Goal: Check status: Check status

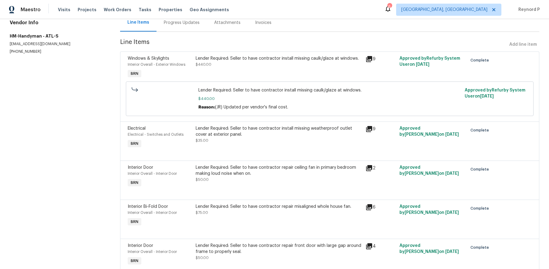
scroll to position [67, 0]
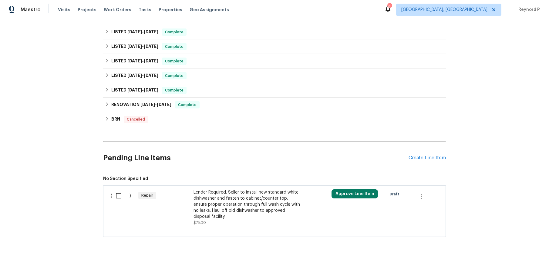
scroll to position [170, 0]
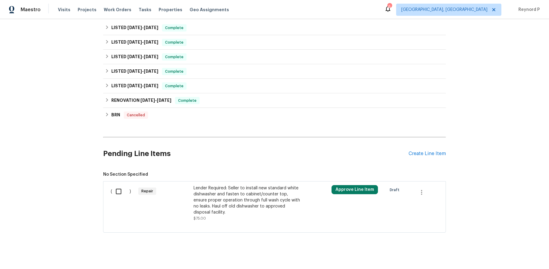
click at [67, 134] on div "Back to all projects 6754 Bedford Rd, Rex, GA 30273 3 Beds | 2 Baths | Total: 1…" at bounding box center [274, 144] width 549 height 250
click at [230, 200] on div "Lender Required: Seller to install new standard white dishwasher and fasten to …" at bounding box center [246, 200] width 107 height 30
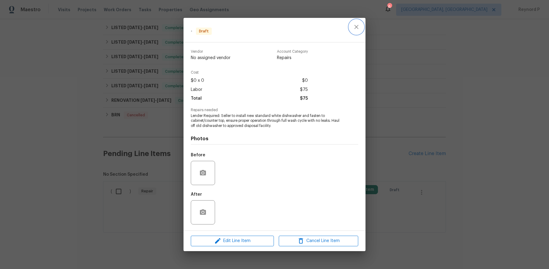
click at [359, 28] on icon "close" at bounding box center [355, 26] width 7 height 7
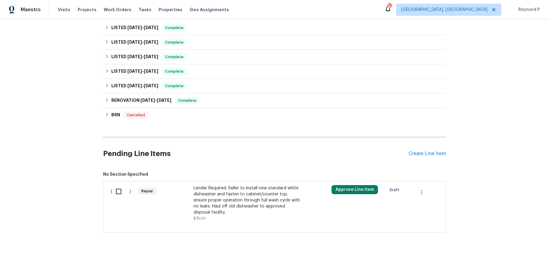
click at [65, 103] on div "Back to all projects 6754 Bedford Rd, Rex, GA 30273 3 Beds | 2 Baths | Total: 1…" at bounding box center [274, 144] width 549 height 250
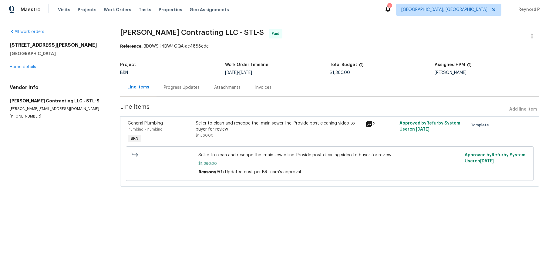
click at [180, 94] on div "Progress Updates" at bounding box center [181, 87] width 50 height 18
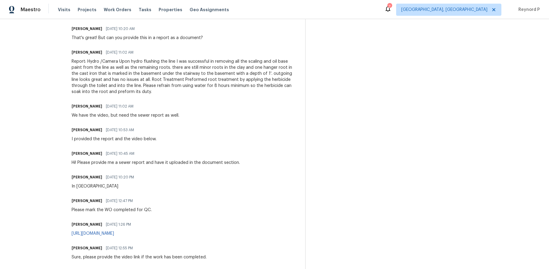
scroll to position [297, 0]
drag, startPoint x: 144, startPoint y: 180, endPoint x: 121, endPoint y: 179, distance: 23.0
click at [121, 179] on div "Jonathan Loftin 07/31/2025 10:20 PM In QC" at bounding box center [185, 182] width 226 height 16
copy span "10:20 PM"
click at [204, 172] on div "Trade Partner Updates Jonathan Loftin 08/06/2025 4:02 PM Response Requested We …" at bounding box center [185, 220] width 226 height 622
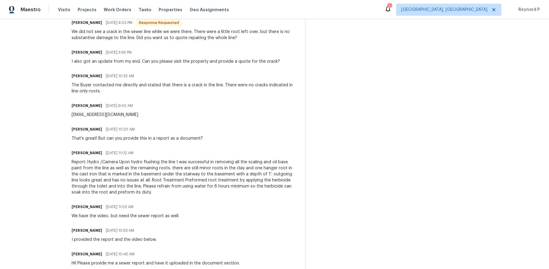
scroll to position [197, 0]
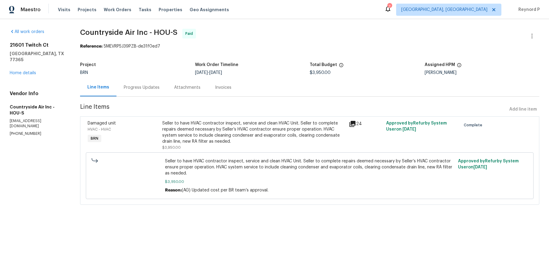
click at [145, 89] on div "Progress Updates" at bounding box center [142, 88] width 36 height 6
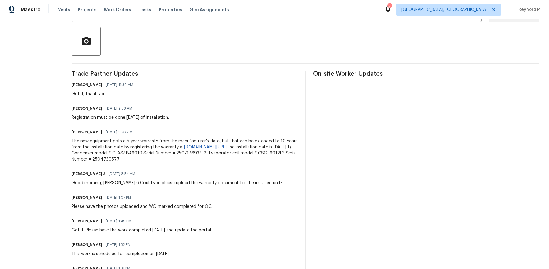
scroll to position [134, 0]
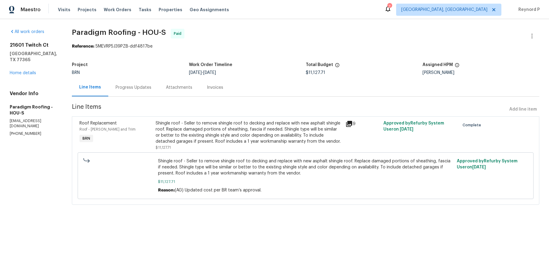
click at [138, 87] on div "Progress Updates" at bounding box center [133, 88] width 36 height 6
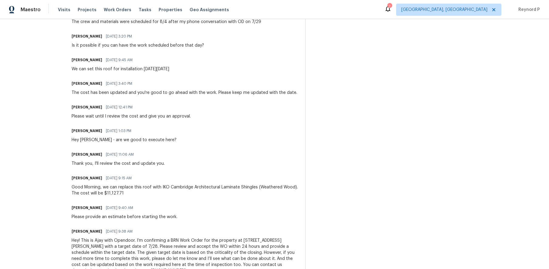
scroll to position [263, 0]
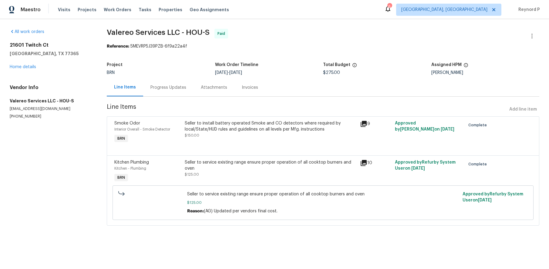
click at [169, 91] on div "Progress Updates" at bounding box center [168, 87] width 50 height 18
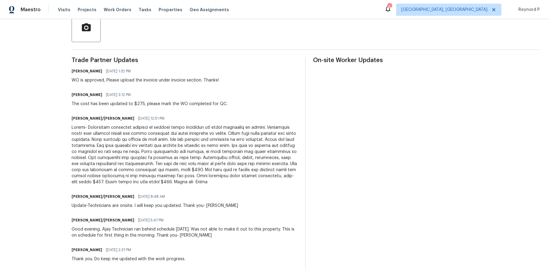
scroll to position [139, 0]
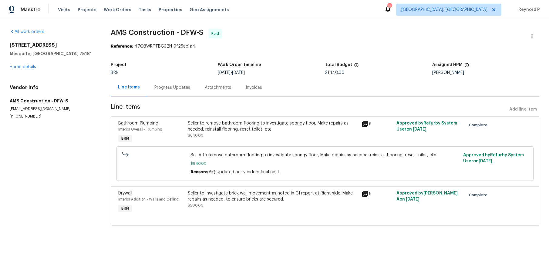
click at [173, 87] on div "Progress Updates" at bounding box center [172, 88] width 36 height 6
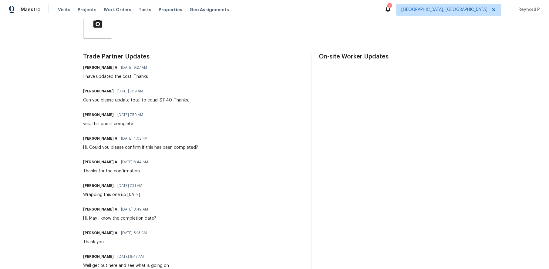
scroll to position [152, 0]
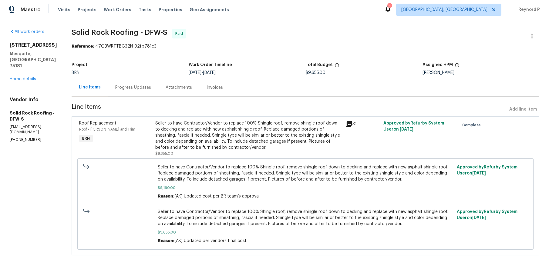
click at [126, 87] on div "Progress Updates" at bounding box center [133, 88] width 36 height 6
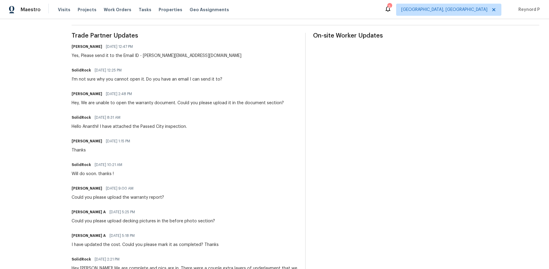
scroll to position [173, 0]
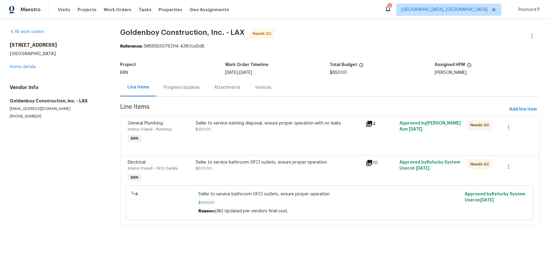
click at [174, 87] on div "Progress Updates" at bounding box center [182, 88] width 36 height 6
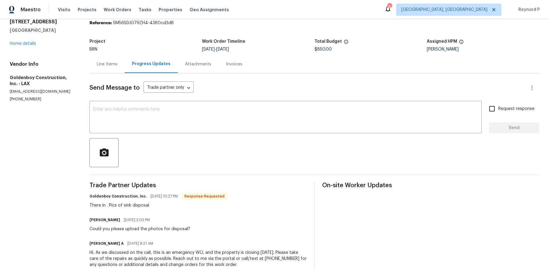
scroll to position [39, 0]
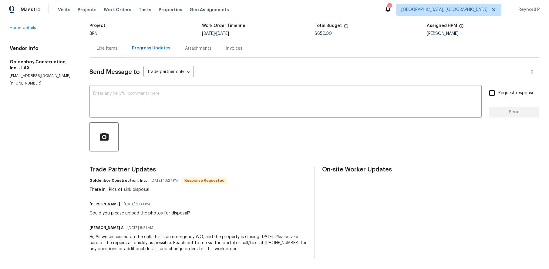
click at [112, 49] on div "Line Items" at bounding box center [107, 48] width 21 height 6
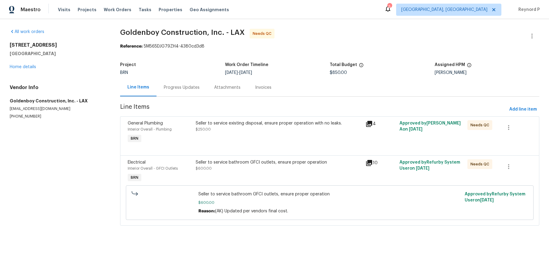
click at [253, 129] on div "Seller to service existing disposal, ensure proper operation with no leaks. $25…" at bounding box center [278, 126] width 166 height 12
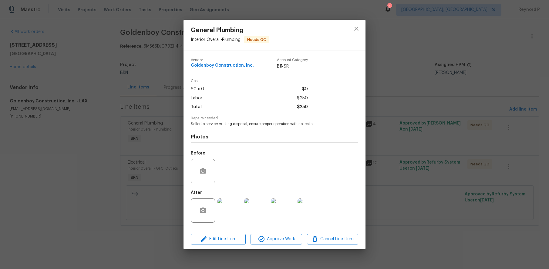
click at [231, 215] on img at bounding box center [229, 211] width 24 height 24
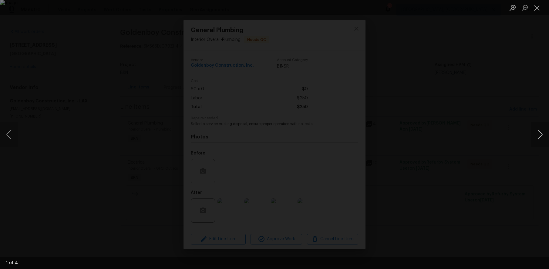
click at [534, 135] on button "Next image" at bounding box center [539, 134] width 18 height 24
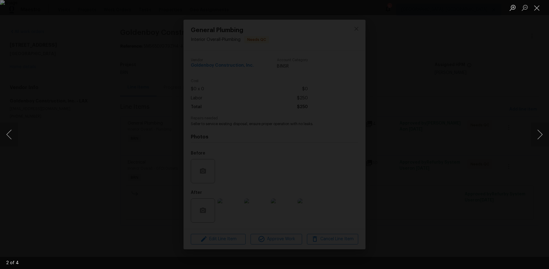
click at [485, 126] on div "Lightbox" at bounding box center [274, 134] width 549 height 269
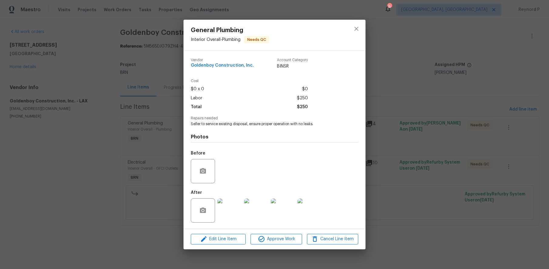
click at [469, 125] on div "General Plumbing Interior Overall - Plumbing Needs QC Vendor Goldenboy Construc…" at bounding box center [274, 134] width 549 height 269
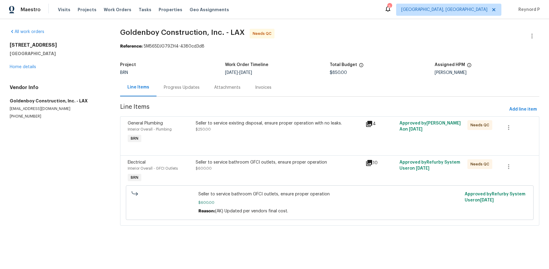
click at [275, 166] on div "Seller to service bathroom GFCI outlets, ensure proper operation $600.00" at bounding box center [278, 165] width 166 height 12
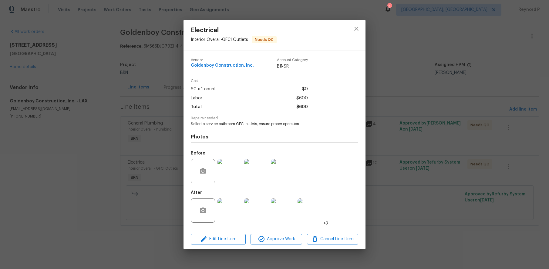
click at [234, 173] on img at bounding box center [229, 171] width 24 height 24
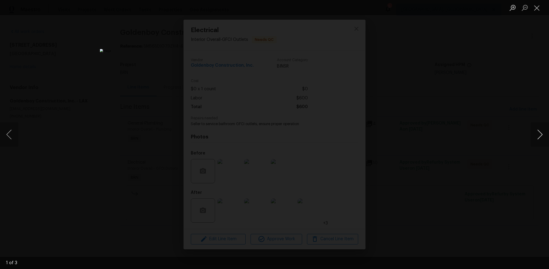
click at [540, 132] on button "Next image" at bounding box center [539, 134] width 18 height 24
click at [486, 130] on div "Lightbox" at bounding box center [274, 134] width 549 height 269
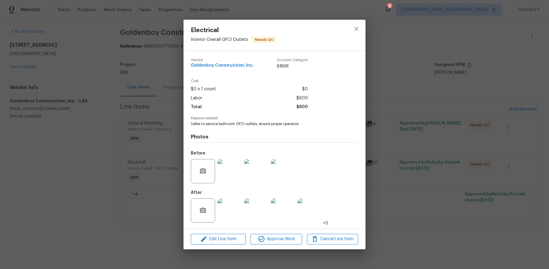
click at [226, 215] on img at bounding box center [229, 211] width 24 height 24
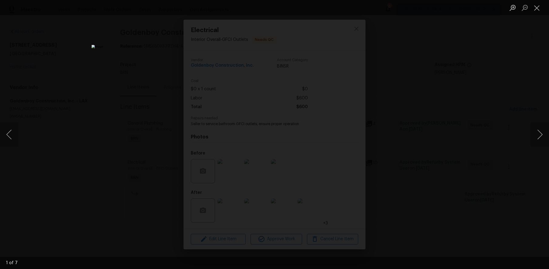
click at [487, 179] on div "Lightbox" at bounding box center [274, 134] width 549 height 269
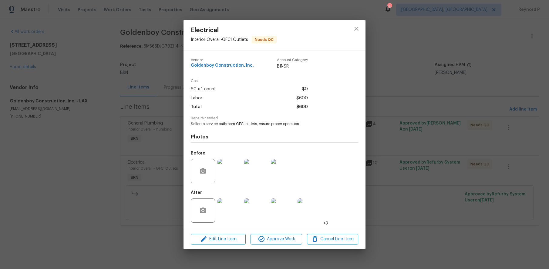
click at [411, 124] on div "Electrical Interior Overall - GFCI Outlets Needs QC Vendor Goldenboy Constructi…" at bounding box center [274, 134] width 549 height 269
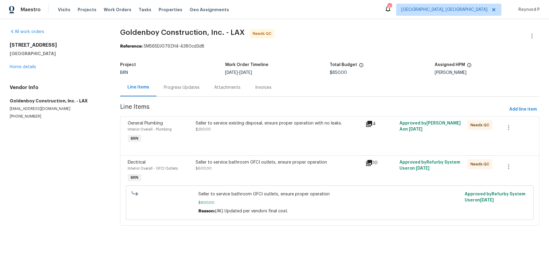
click at [189, 87] on div "Progress Updates" at bounding box center [182, 88] width 36 height 6
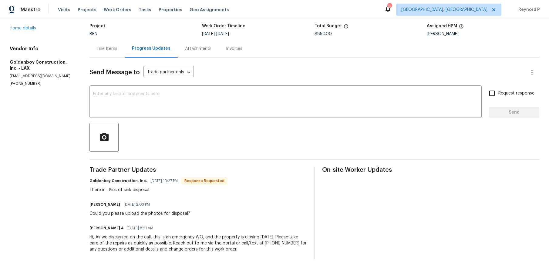
scroll to position [39, 0]
click at [244, 197] on div "Trade Partner Updates Goldenboy Construction, Inc. [DATE] 10:27 PM Response Req…" at bounding box center [197, 213] width 217 height 93
